Goal: Task Accomplishment & Management: Complete application form

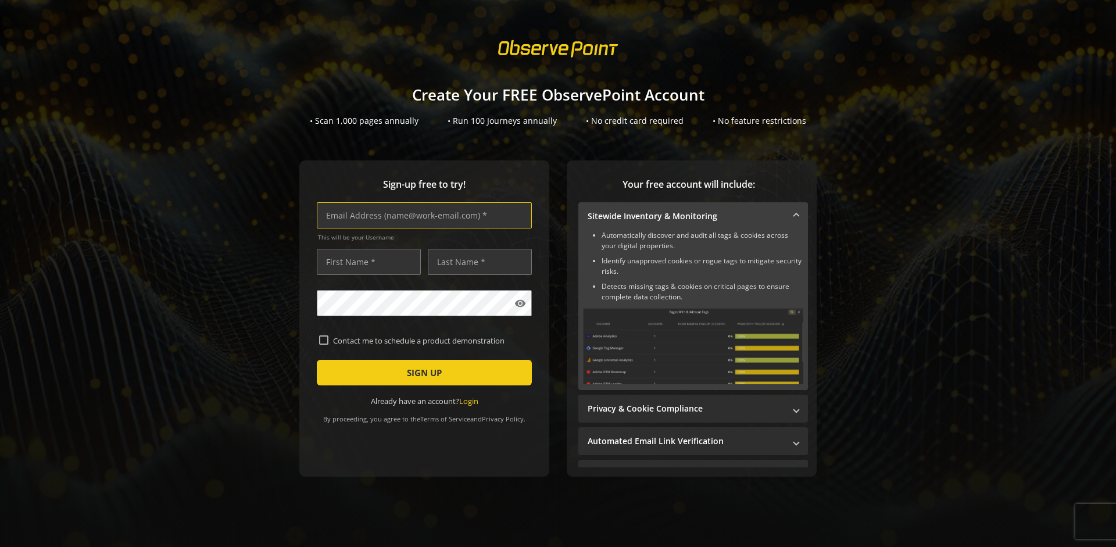
click at [421, 215] on input "text" at bounding box center [424, 215] width 215 height 26
type input "[EMAIL_ADDRESS][DOMAIN_NAME]"
click at [365, 261] on input "text" at bounding box center [369, 262] width 104 height 26
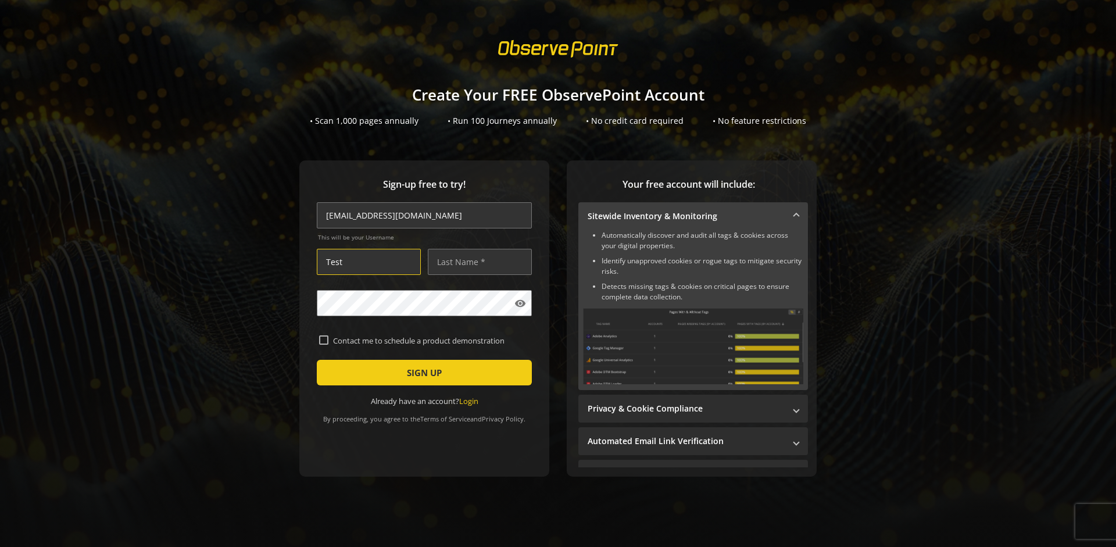
type input "Test"
click at [476, 261] on input "text" at bounding box center [480, 262] width 104 height 26
type input "Test"
click at [421, 372] on span "SIGN UP" at bounding box center [424, 372] width 35 height 21
